Goal: Download file/media

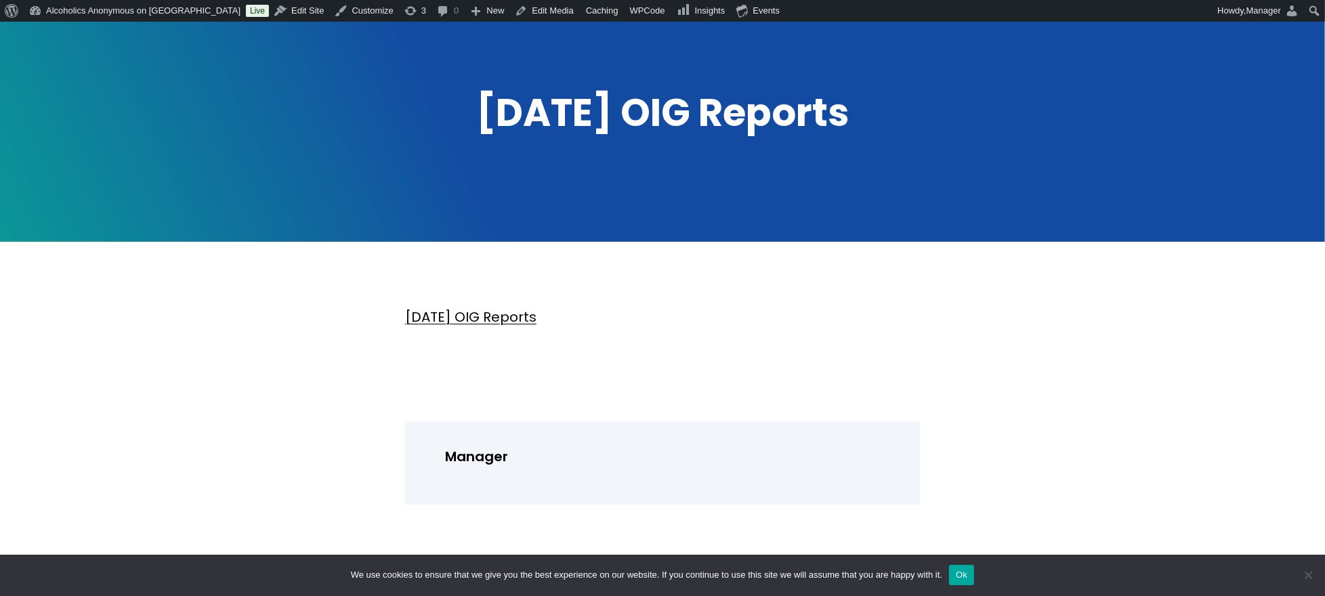
scroll to position [271, 0]
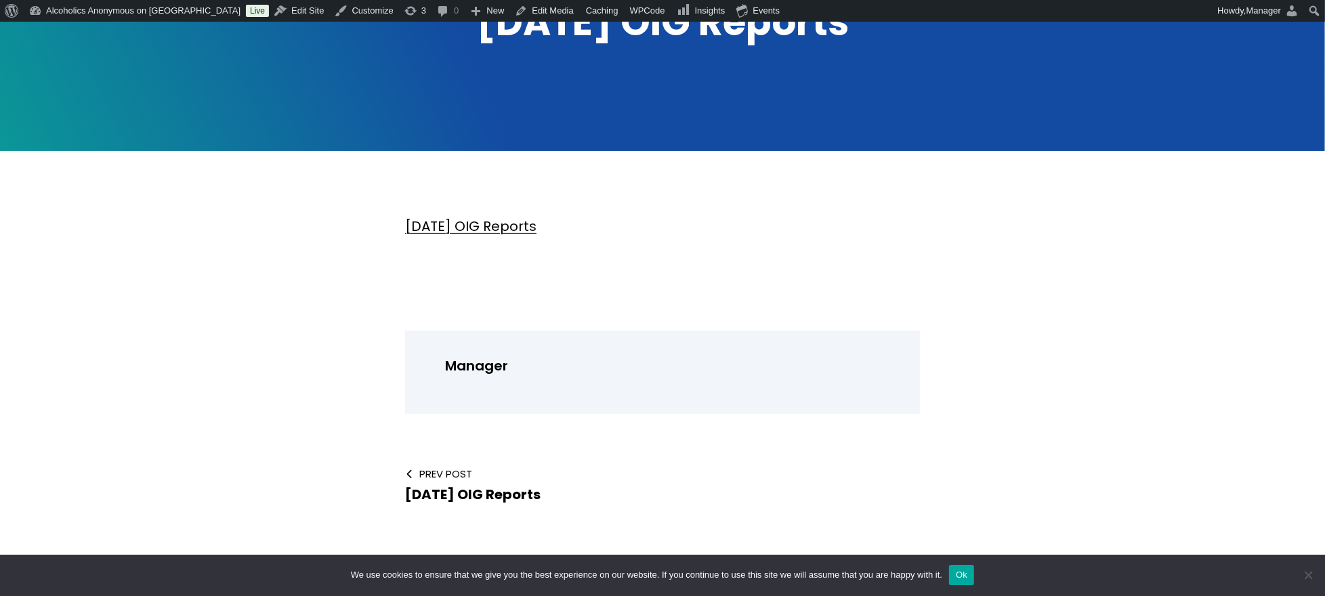
drag, startPoint x: 511, startPoint y: 390, endPoint x: 515, endPoint y: 383, distance: 7.9
click at [512, 387] on div "Manager" at bounding box center [662, 372] width 515 height 83
click at [681, 373] on p "Manager" at bounding box center [670, 366] width 451 height 24
drag, startPoint x: 822, startPoint y: 368, endPoint x: 832, endPoint y: 368, distance: 10.2
click at [822, 368] on p "Manager" at bounding box center [670, 366] width 451 height 24
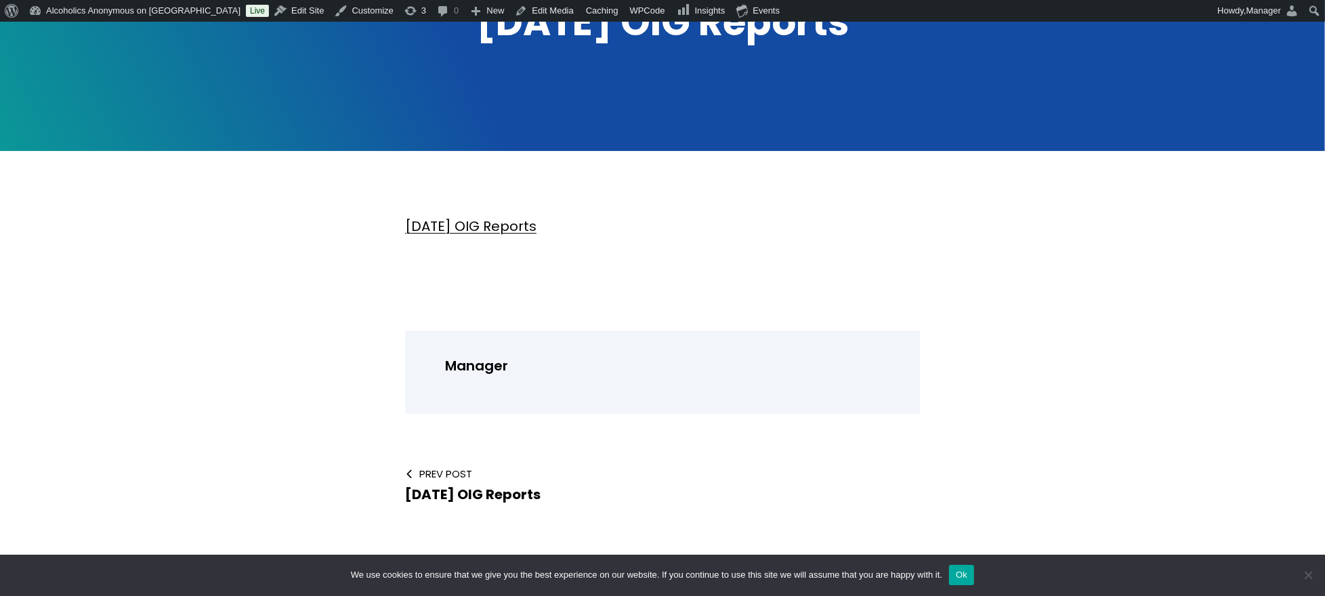
click at [880, 369] on p "Manager" at bounding box center [670, 366] width 451 height 24
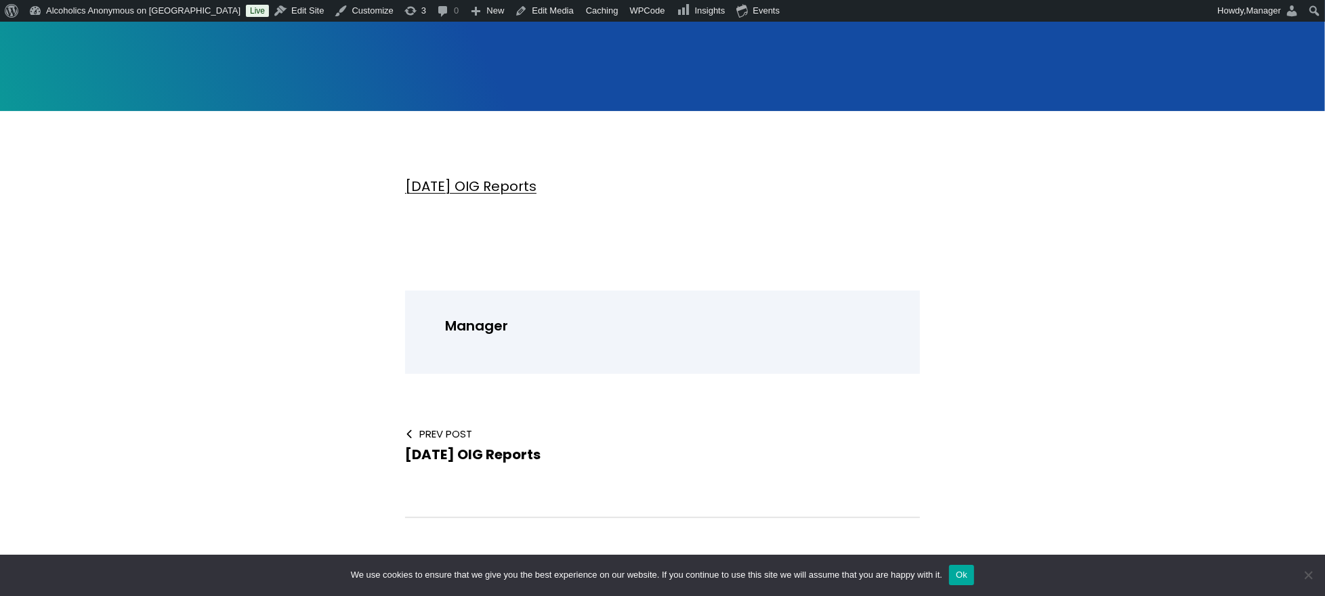
scroll to position [361, 0]
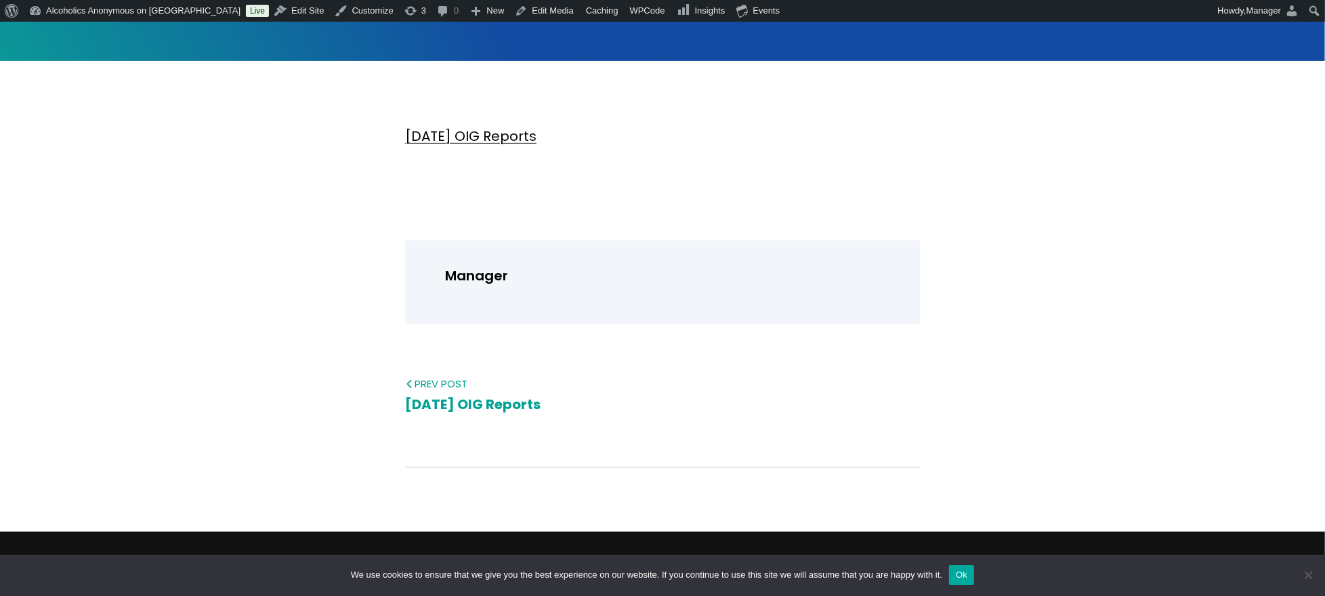
click at [441, 378] on span "Prev Post" at bounding box center [523, 384] width 236 height 14
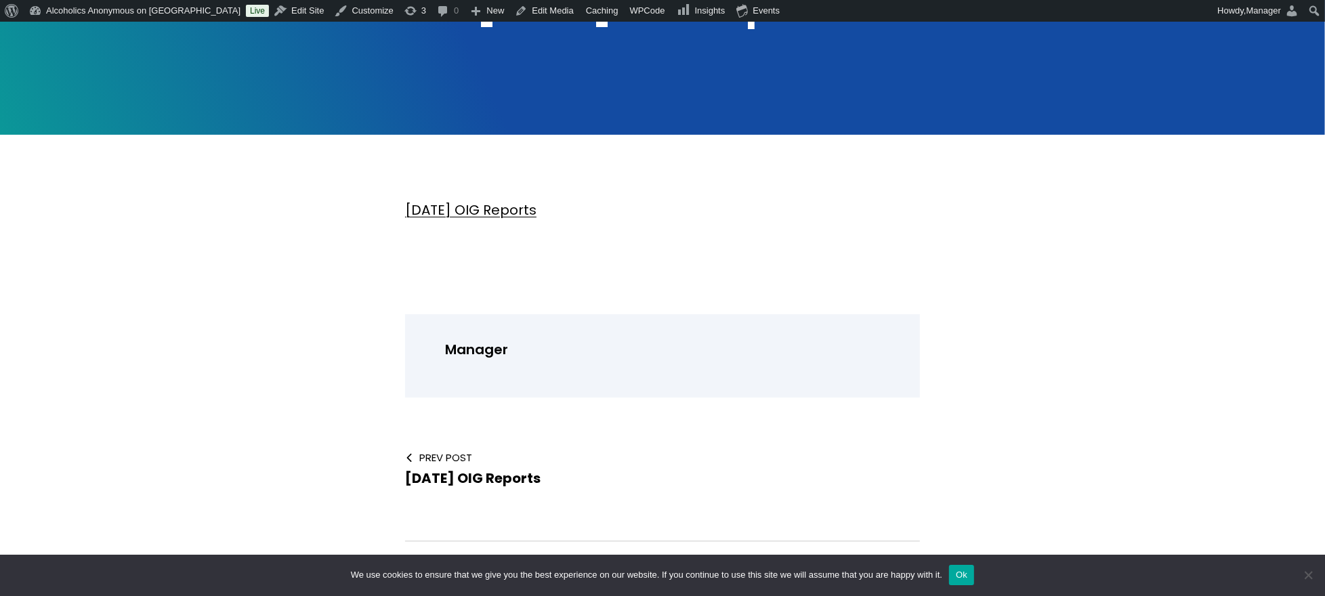
scroll to position [361, 0]
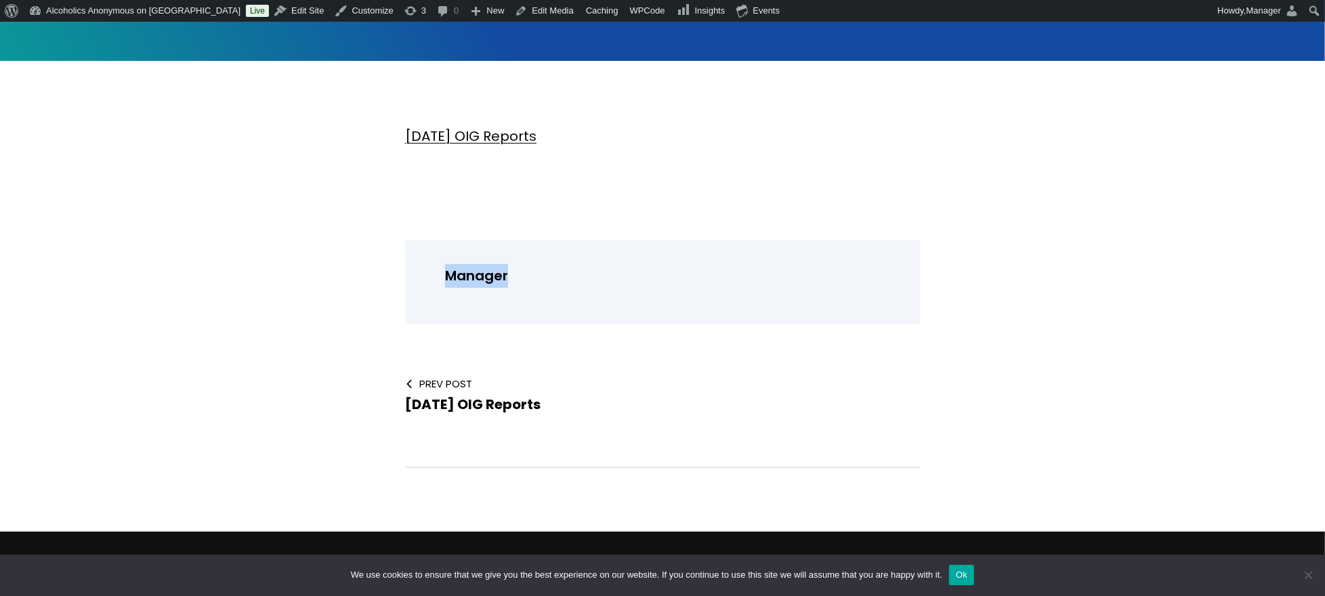
drag, startPoint x: 521, startPoint y: 270, endPoint x: 394, endPoint y: 270, distance: 127.3
click at [394, 270] on div "Manager Prev Post August 2024 OIG Reports" at bounding box center [662, 336] width 1192 height 266
click at [529, 137] on link "[DATE] OIG Reports" at bounding box center [470, 136] width 131 height 19
click at [657, 297] on div "Manager" at bounding box center [667, 282] width 458 height 36
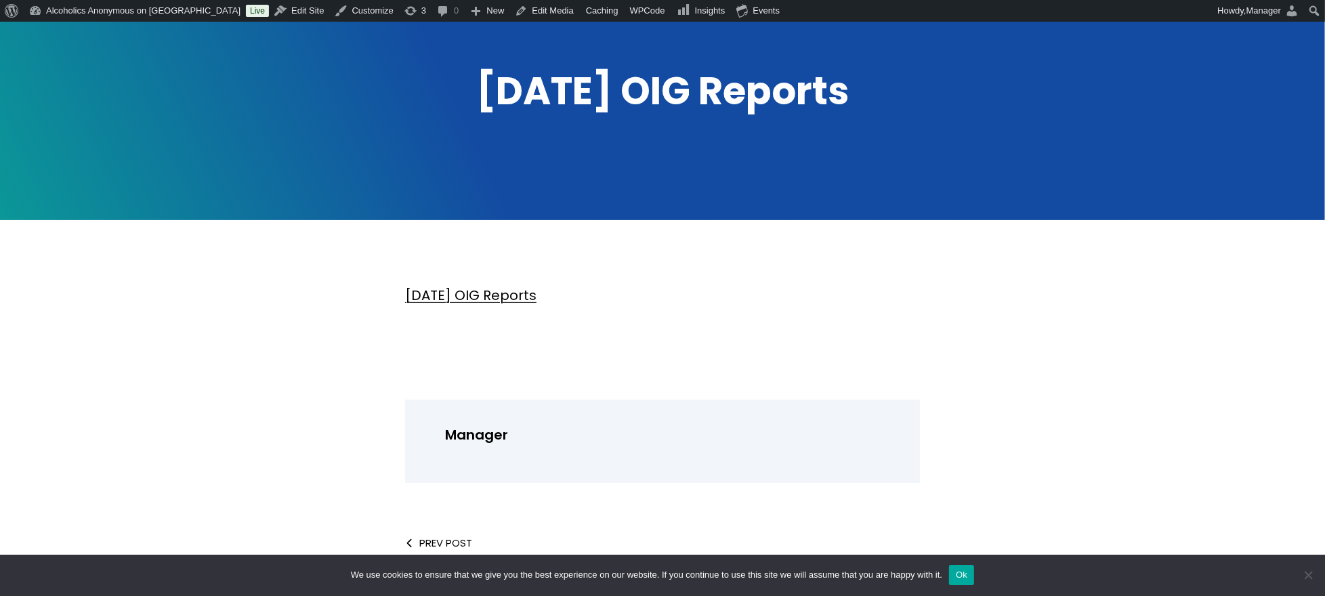
scroll to position [180, 0]
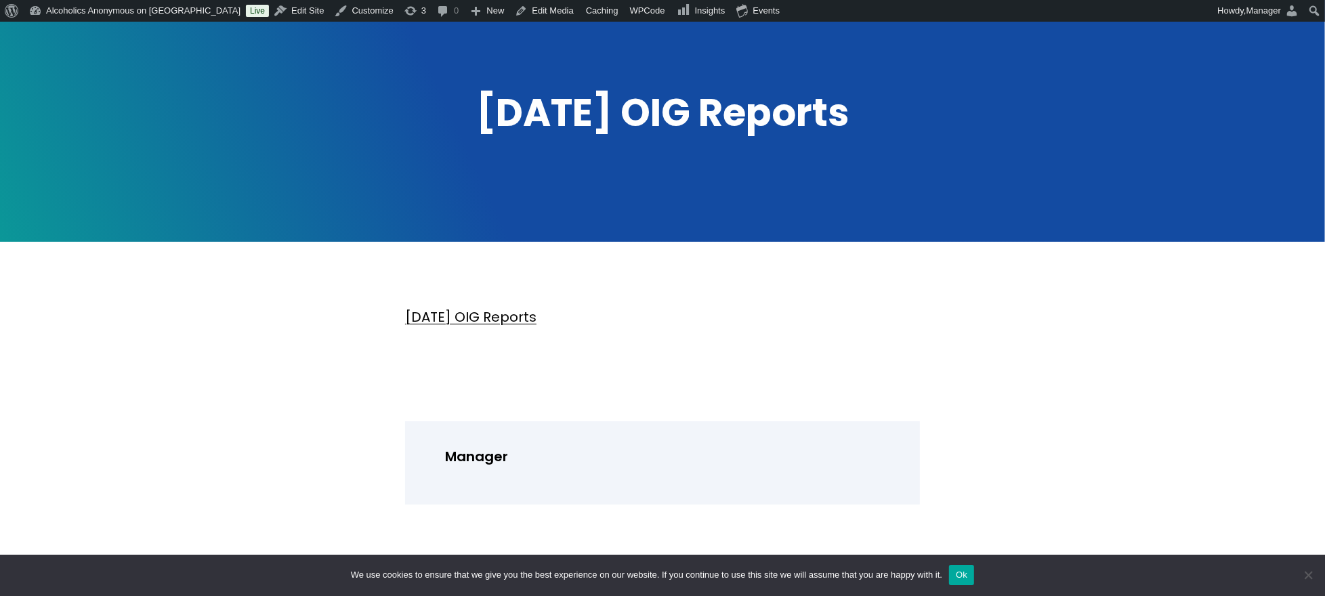
click at [477, 461] on p "Manager" at bounding box center [670, 457] width 451 height 24
click at [441, 454] on div "Manager" at bounding box center [667, 463] width 458 height 36
click at [398, 440] on div "Manager Prev Post August 2024 OIG Reports" at bounding box center [662, 516] width 1192 height 266
drag, startPoint x: 517, startPoint y: 459, endPoint x: 372, endPoint y: 446, distance: 146.2
click at [375, 449] on div "Manager Prev Post August 2024 OIG Reports" at bounding box center [662, 516] width 1192 height 266
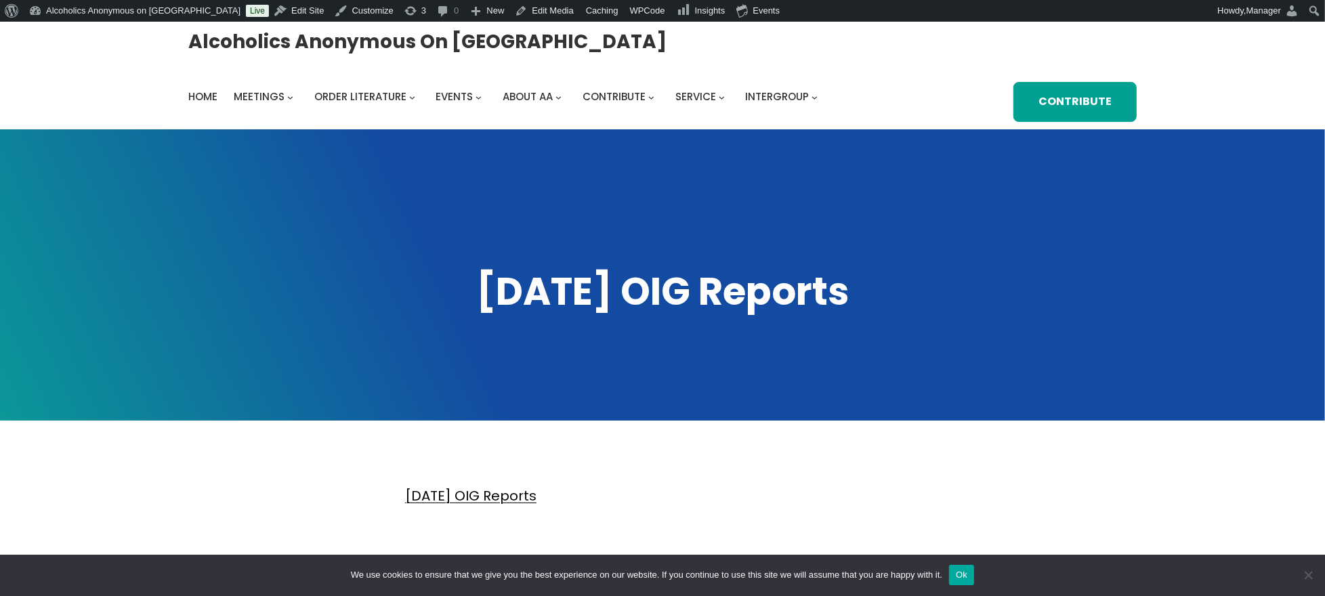
scroll to position [0, 0]
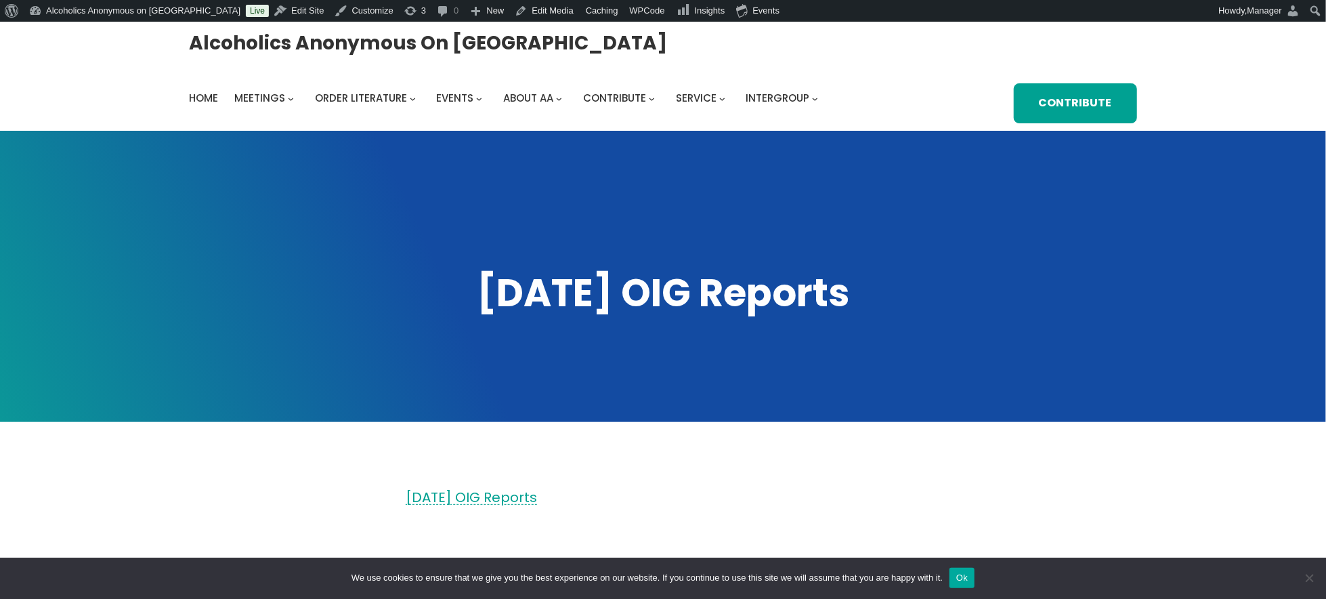
click at [536, 492] on link "[DATE] OIG Reports" at bounding box center [471, 497] width 131 height 19
click at [654, 505] on p "[DATE] OIG Reports" at bounding box center [663, 498] width 515 height 24
click at [608, 501] on p "[DATE] OIG Reports" at bounding box center [663, 498] width 515 height 24
